Goal: Information Seeking & Learning: Learn about a topic

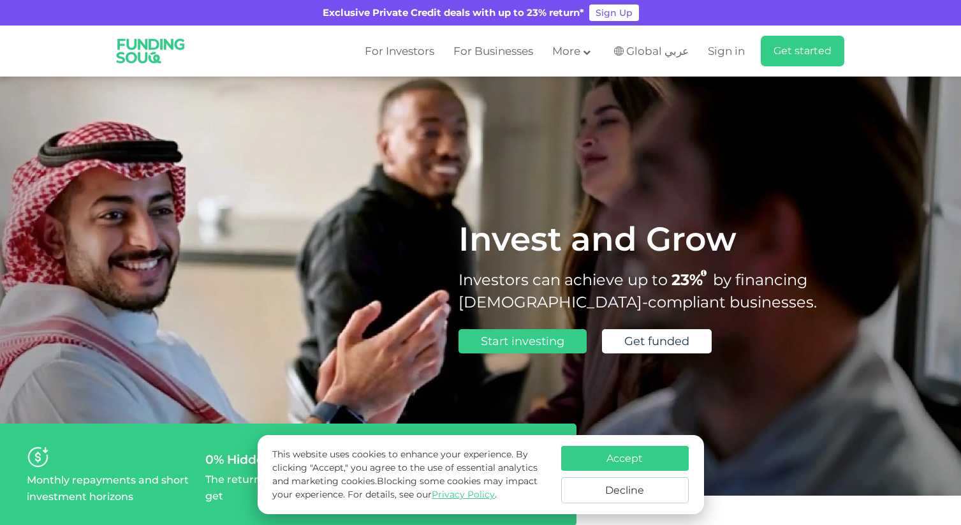
click at [625, 487] on button "Decline" at bounding box center [625, 490] width 128 height 26
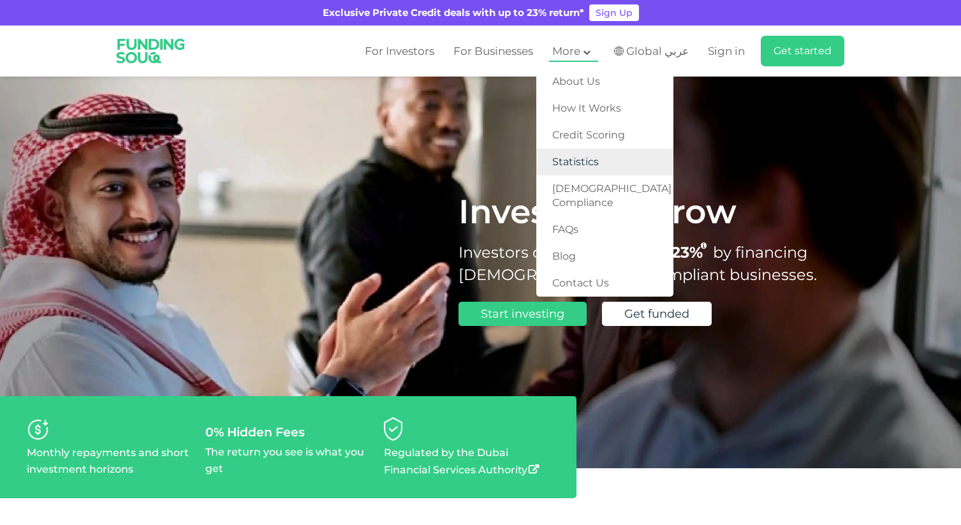
scroll to position [34, 0]
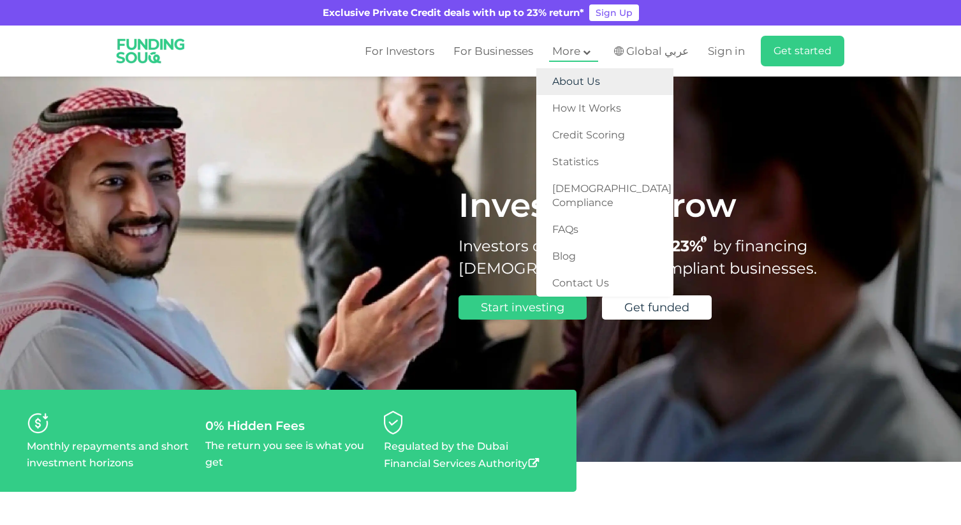
click at [590, 83] on link "About Us" at bounding box center [604, 81] width 137 height 27
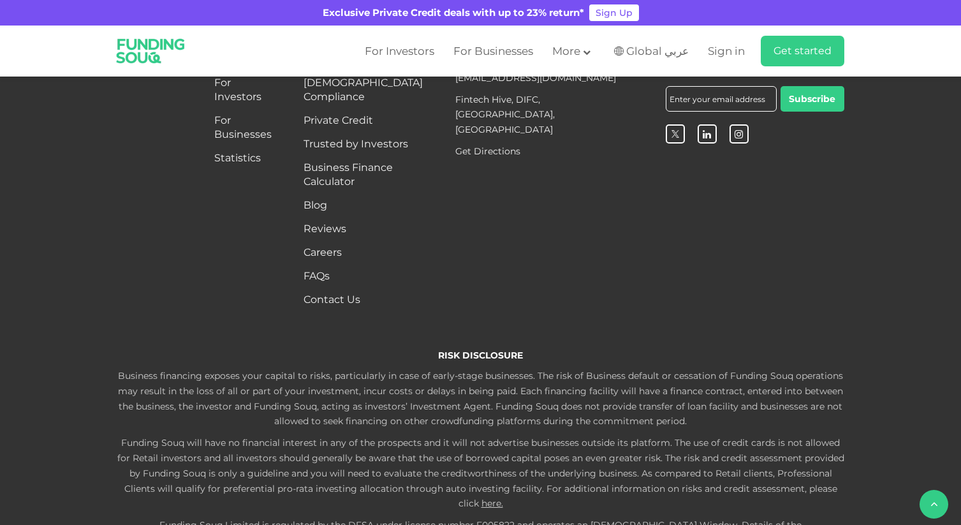
scroll to position [2122, 0]
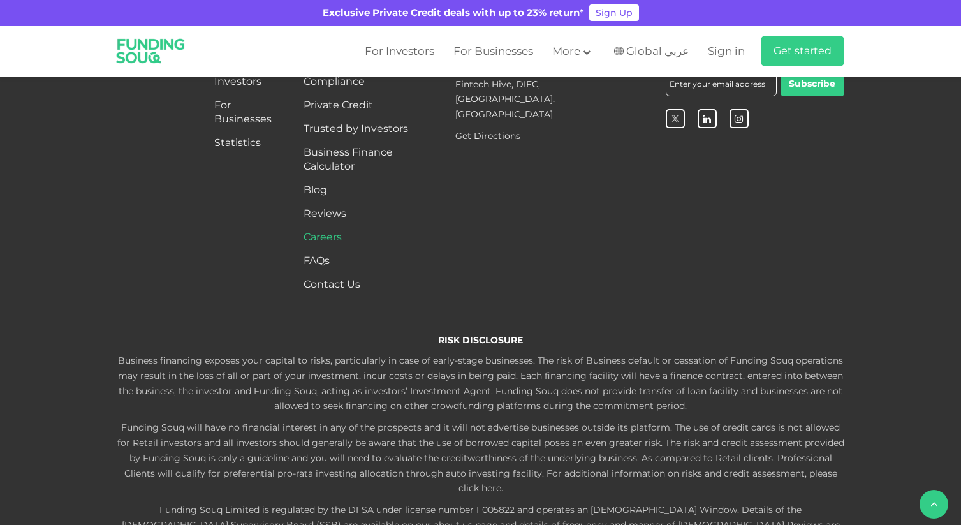
click at [328, 243] on span "Careers" at bounding box center [323, 237] width 38 height 12
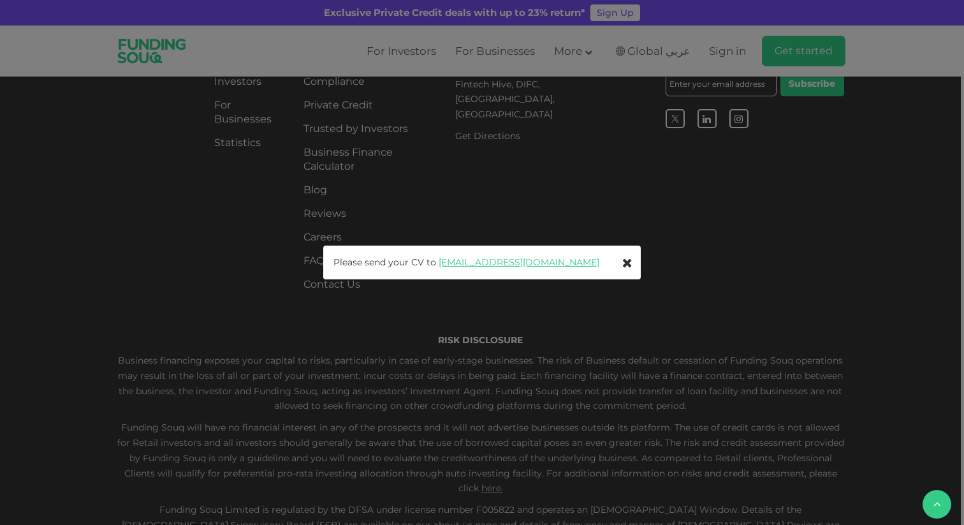
click at [628, 261] on icon at bounding box center [628, 262] width 10 height 13
